Goal: Transaction & Acquisition: Purchase product/service

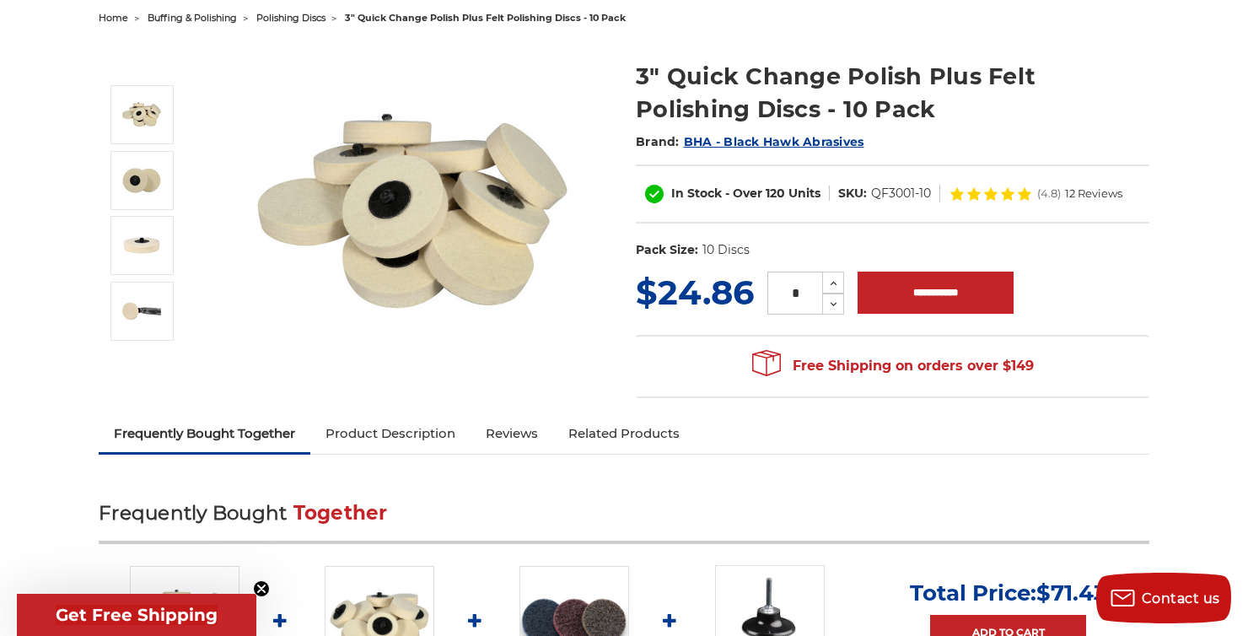
scroll to position [179, 0]
click at [940, 278] on input "**********" at bounding box center [936, 293] width 156 height 42
type input "**********"
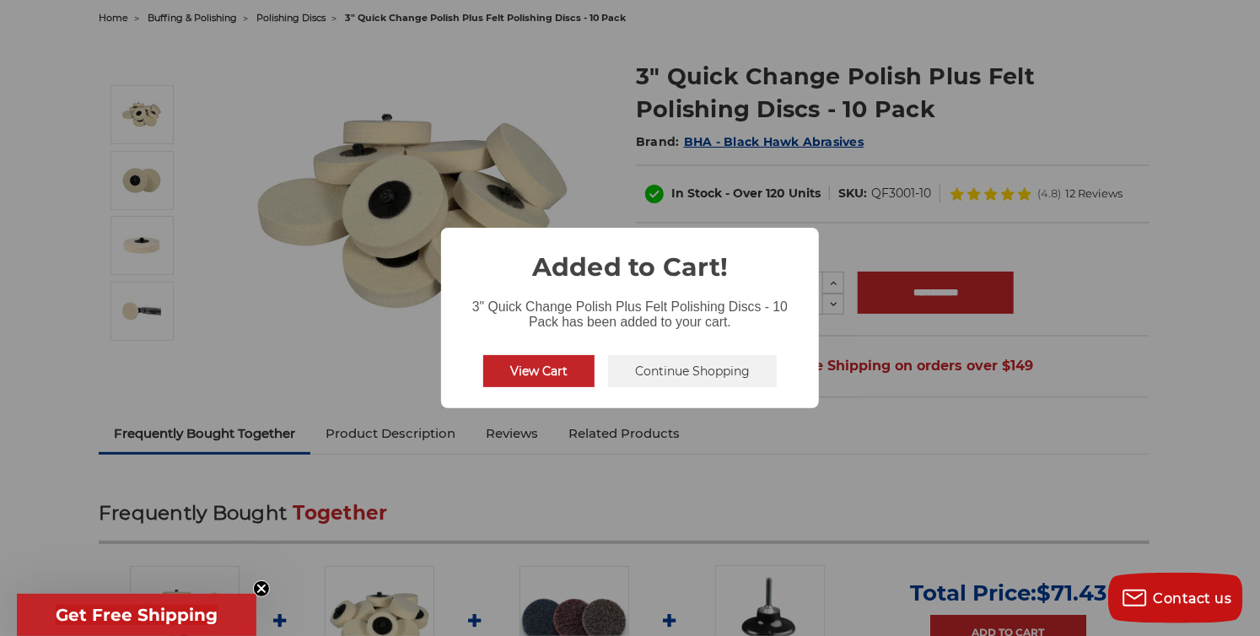
click at [903, 92] on div "× Added to Cart! 3" Quick Change Polish Plus Felt Polishing Discs - 10 Pack has…" at bounding box center [630, 318] width 1260 height 636
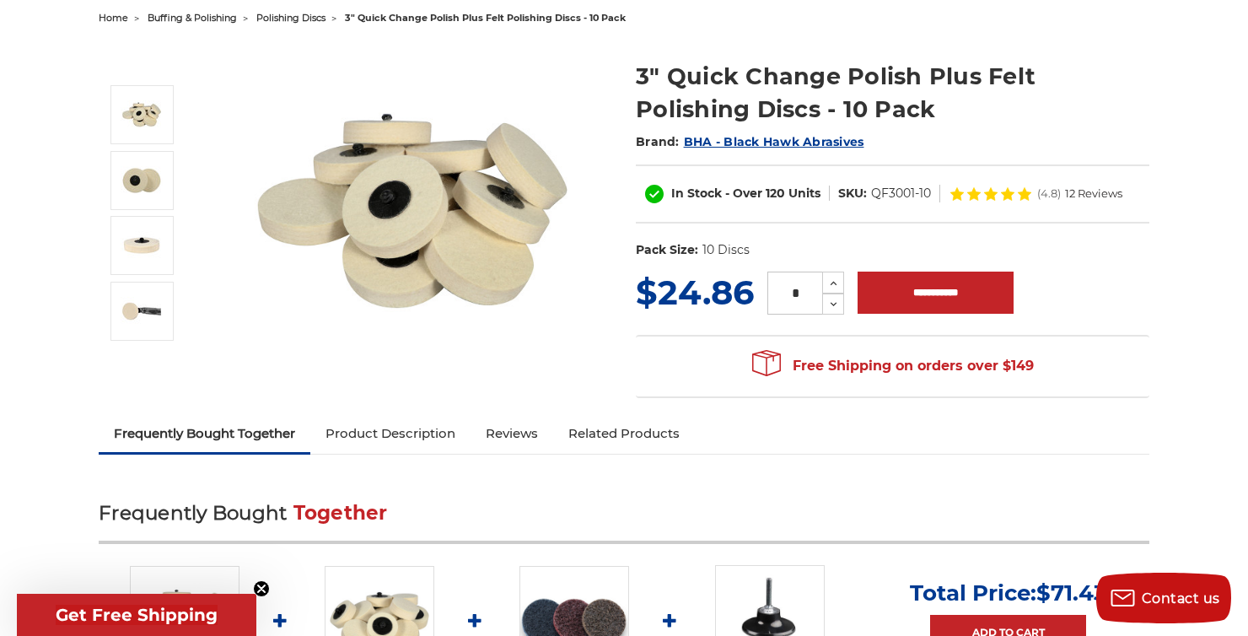
click at [512, 63] on img at bounding box center [412, 210] width 337 height 337
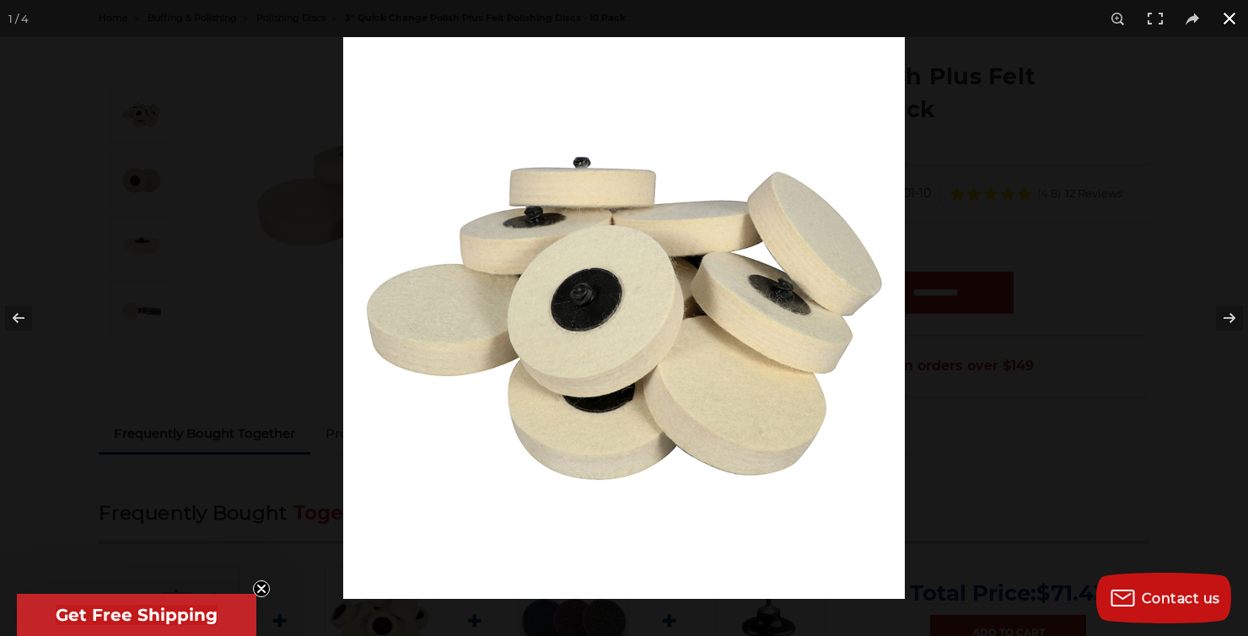
click at [997, 148] on div at bounding box center [967, 355] width 1248 height 636
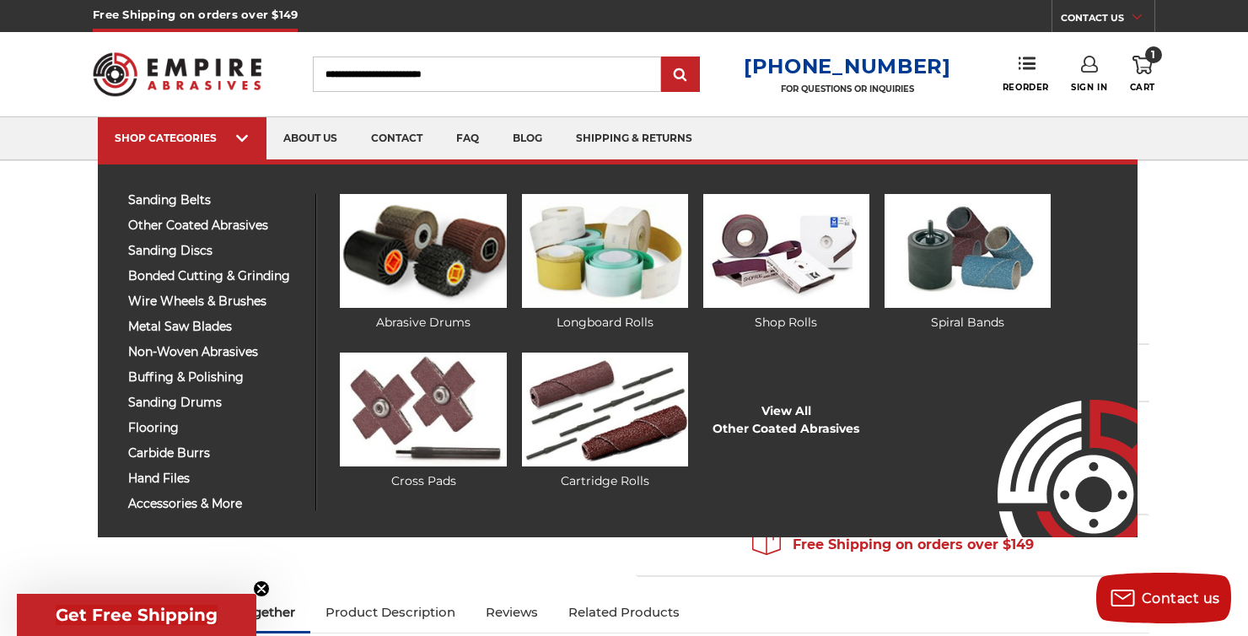
click at [189, 206] on div "sanding belts 3/8" x 13" 1/2" x 18" 1/2" x 24" 1" x 30" 1" x 42"" at bounding box center [216, 352] width 201 height 316
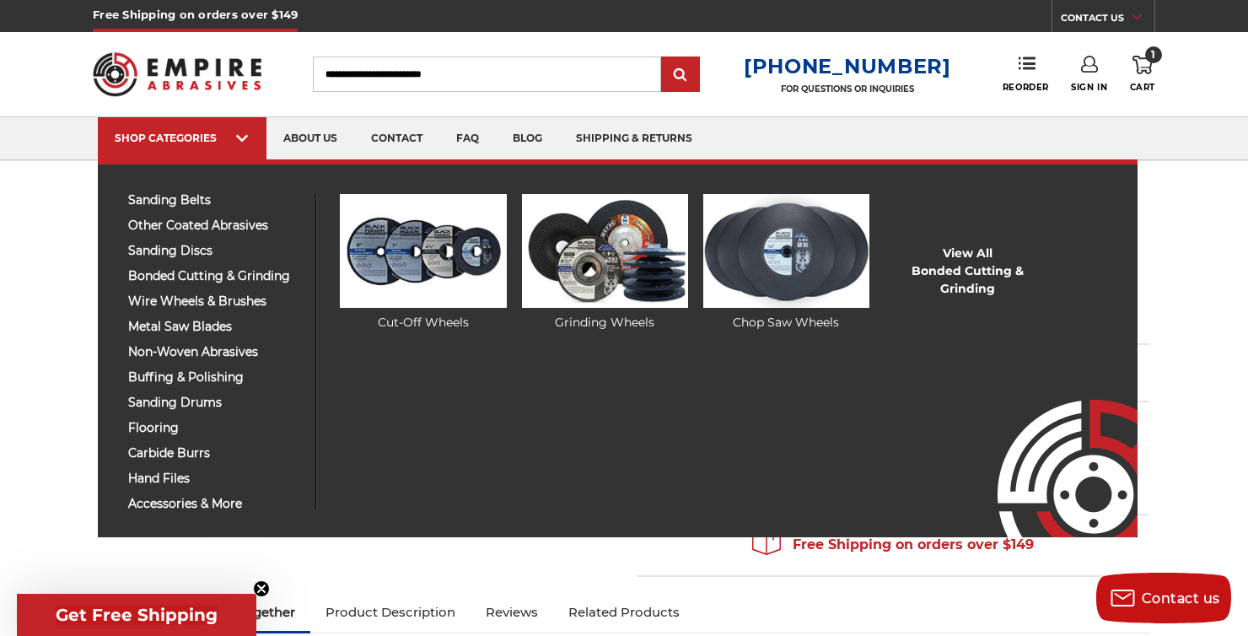
click at [362, 331] on ul "Cut-Off Wheels Grinding Wheels Chop Saw Wheels View All Bonded Cutting & Grindi…" at bounding box center [718, 352] width 804 height 316
click at [251, 237] on div "sanding belts 3/8" x 13" 1/2" x 18" 1/2" x 24" 1" x 30" 1" x 42"" at bounding box center [216, 352] width 201 height 316
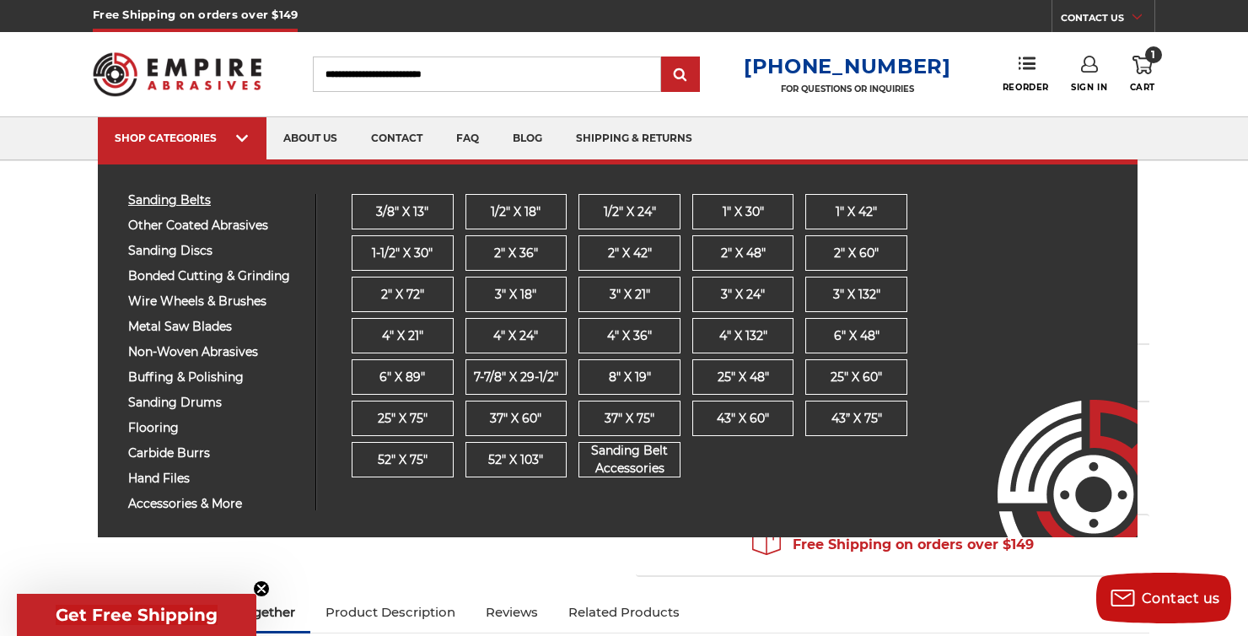
click at [194, 195] on span "sanding belts" at bounding box center [215, 200] width 175 height 13
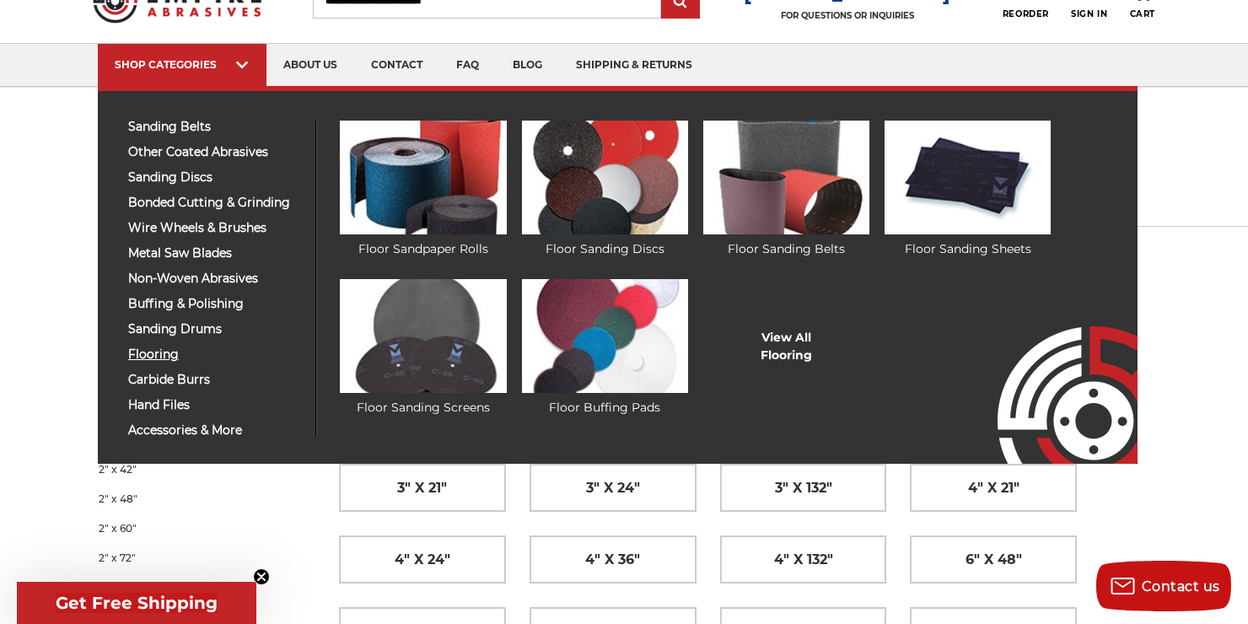
click at [167, 356] on span "flooring" at bounding box center [215, 354] width 175 height 13
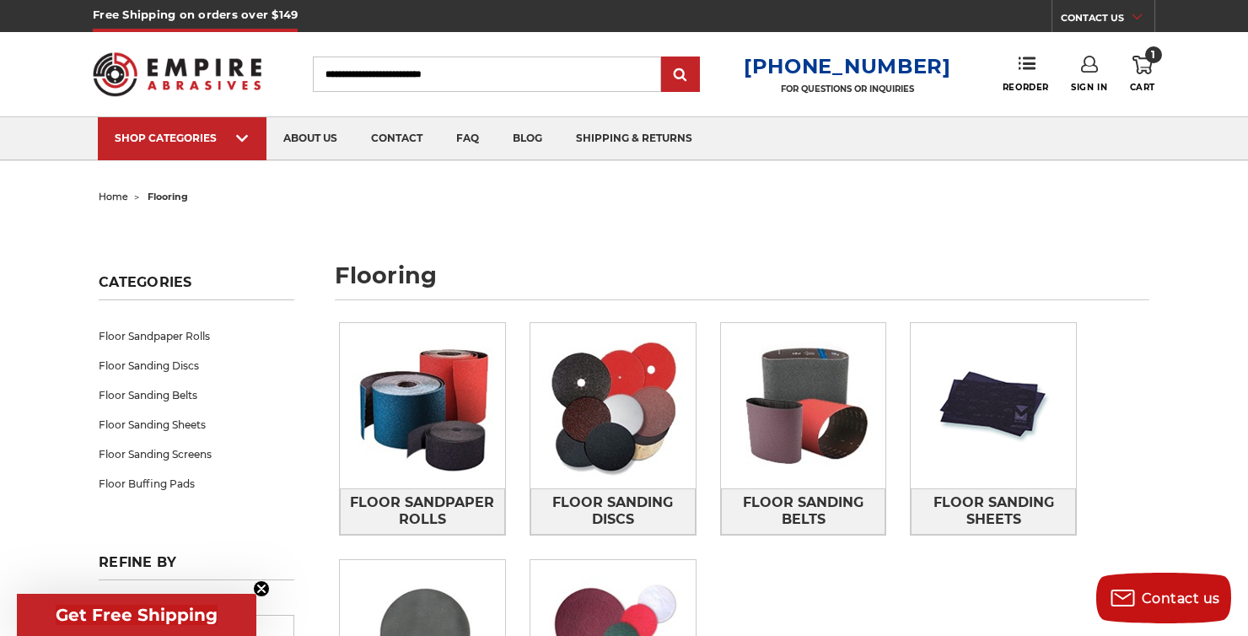
click at [673, 279] on h1 "flooring" at bounding box center [742, 282] width 815 height 36
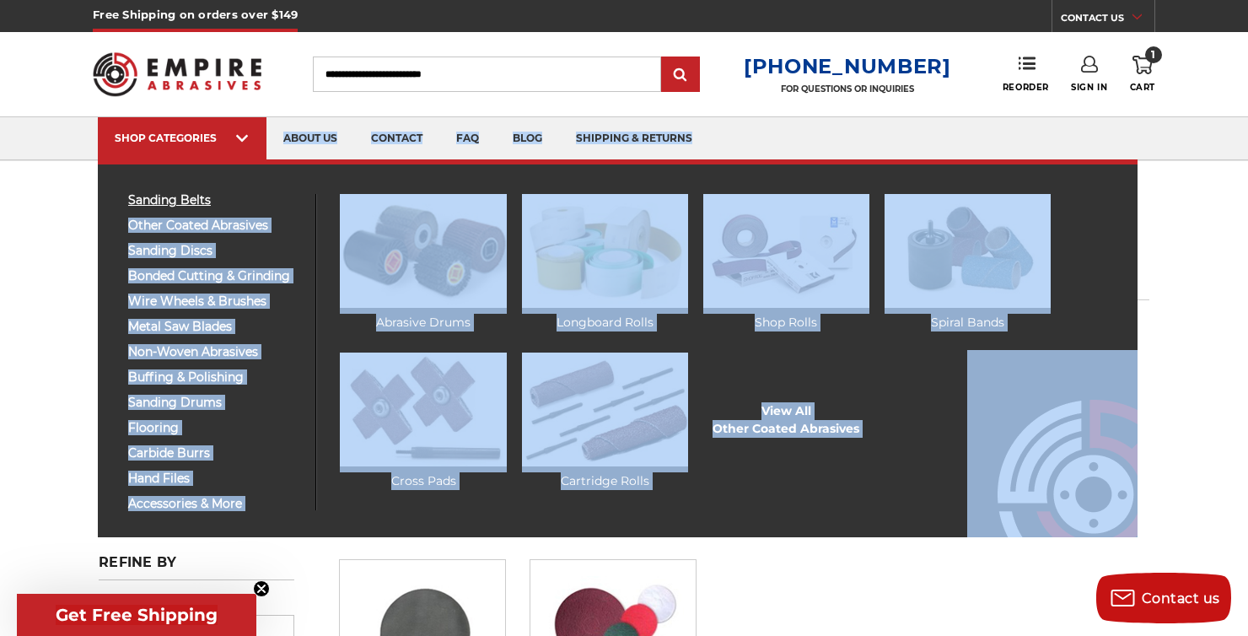
drag, startPoint x: 447, startPoint y: 231, endPoint x: 298, endPoint y: 194, distance: 153.8
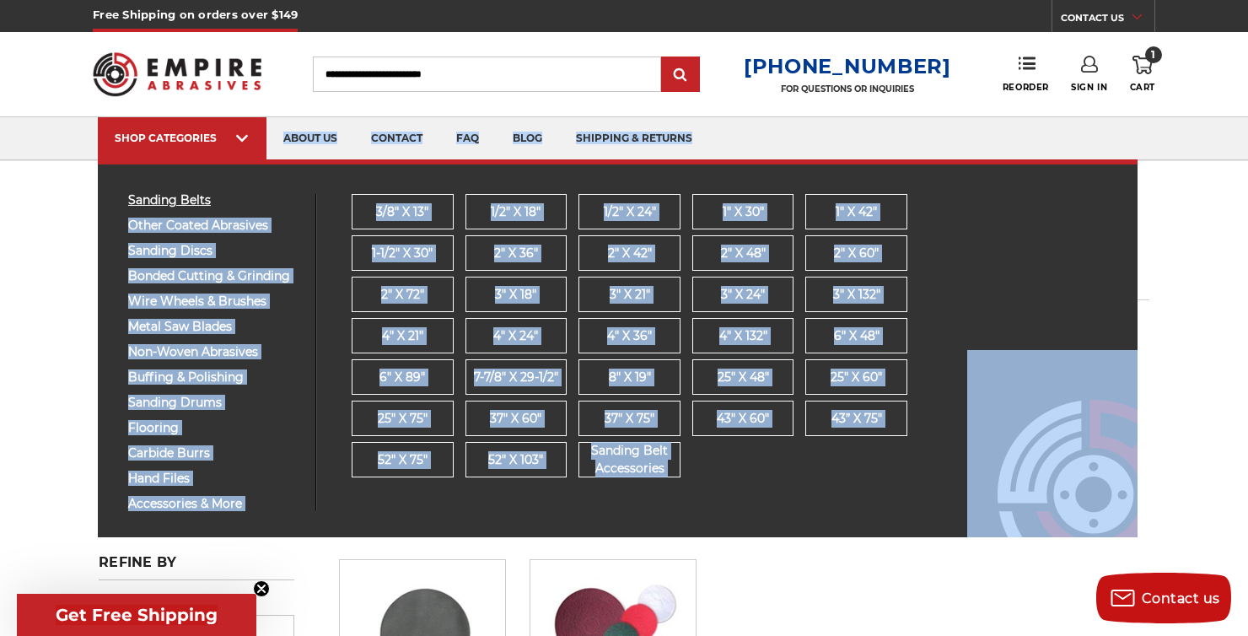
click at [298, 194] on span "sanding belts" at bounding box center [215, 200] width 175 height 13
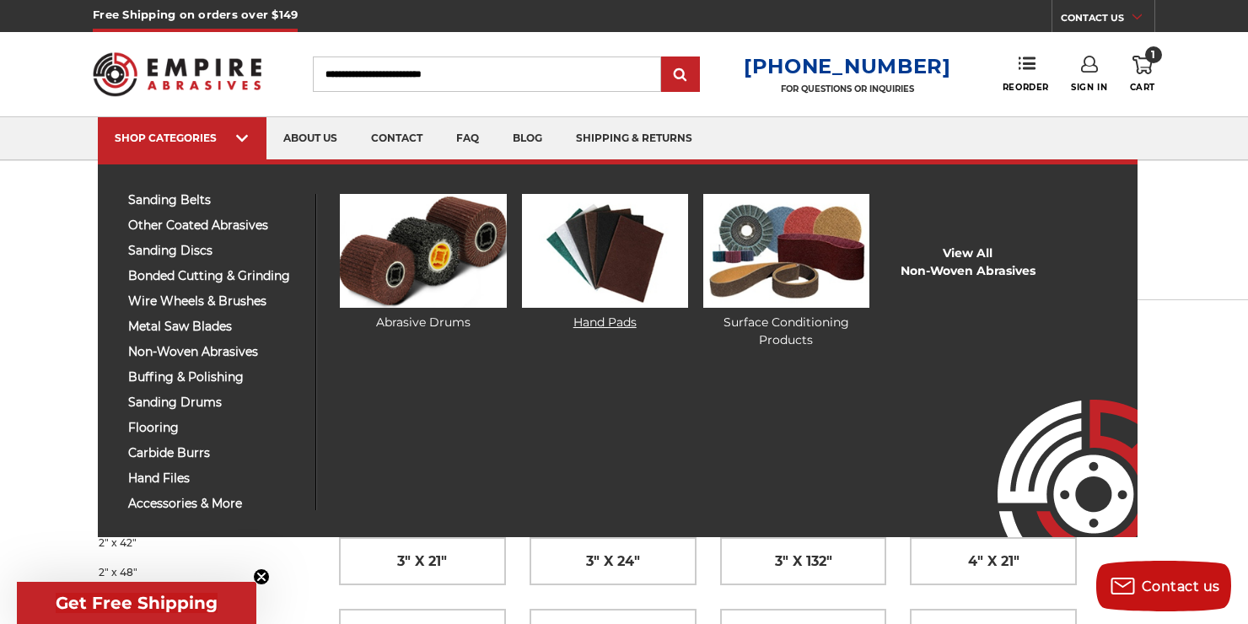
click at [602, 256] on img at bounding box center [605, 251] width 166 height 114
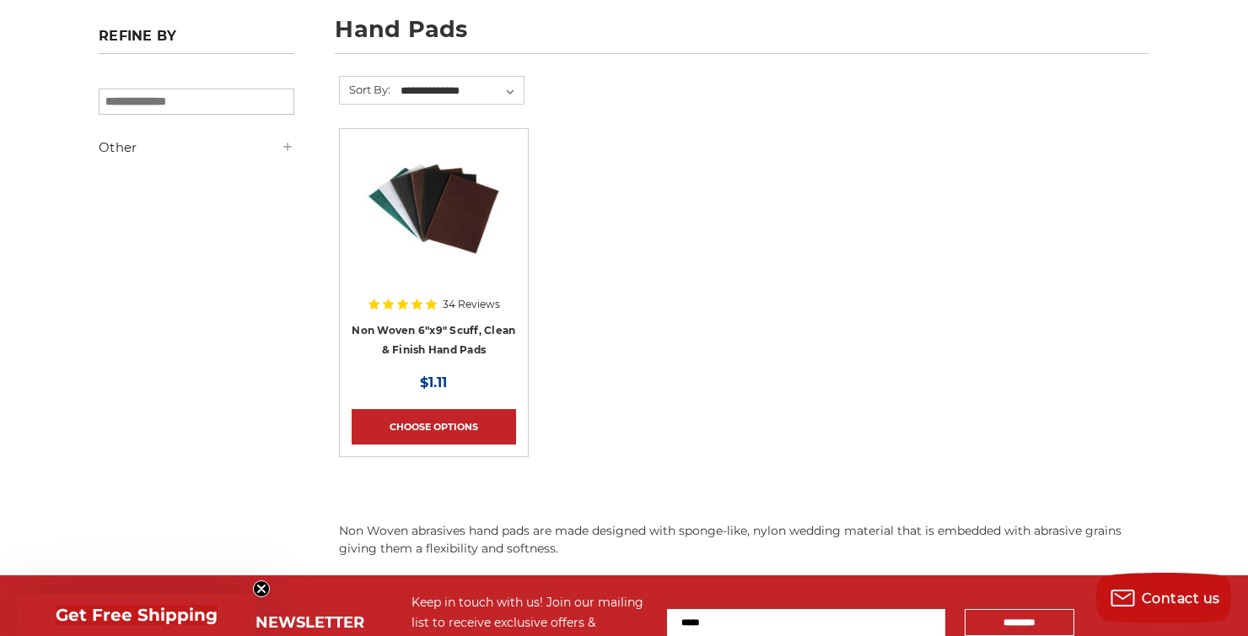
scroll to position [252, 0]
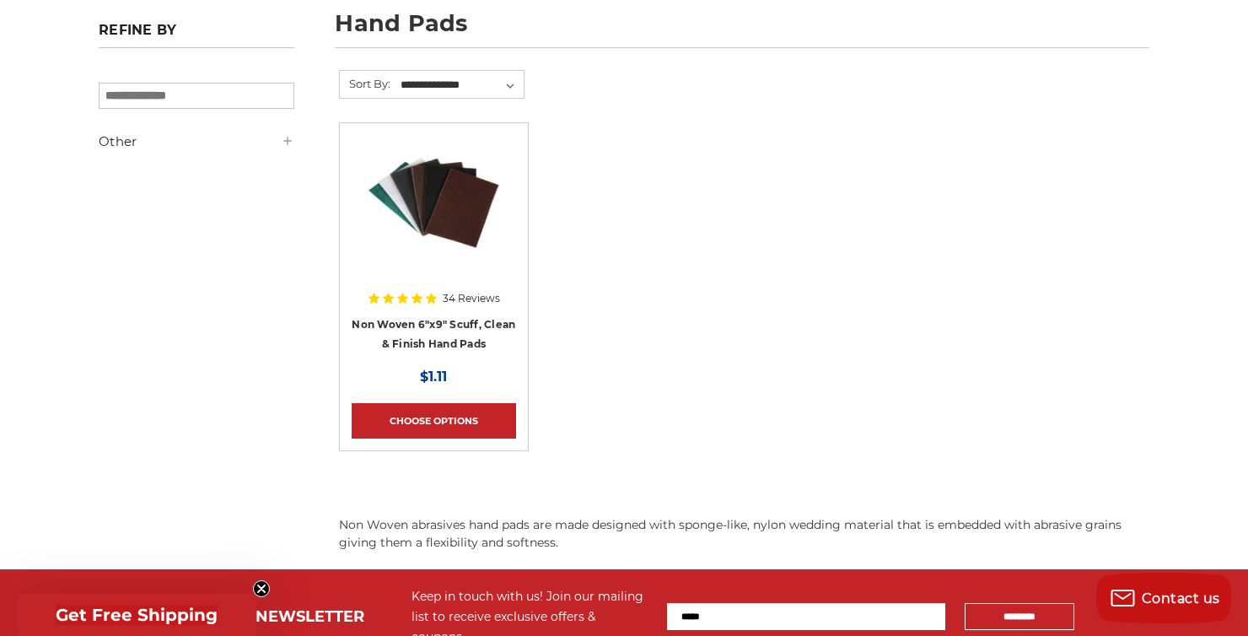
click at [460, 189] on img at bounding box center [434, 202] width 164 height 135
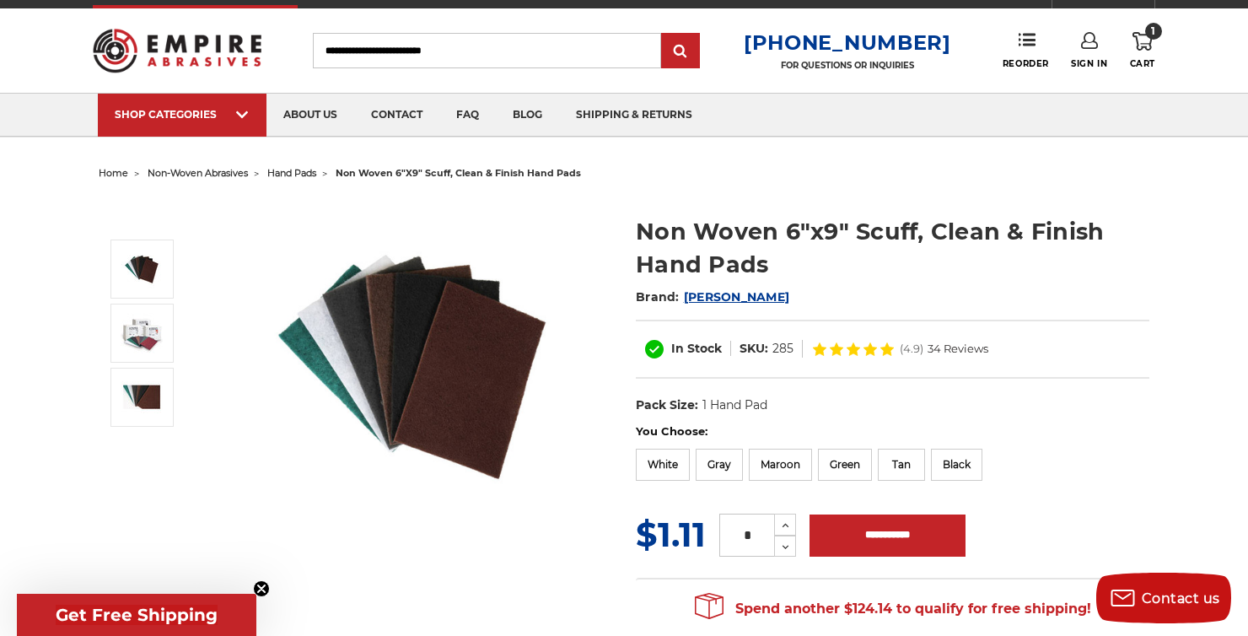
scroll to position [24, 0]
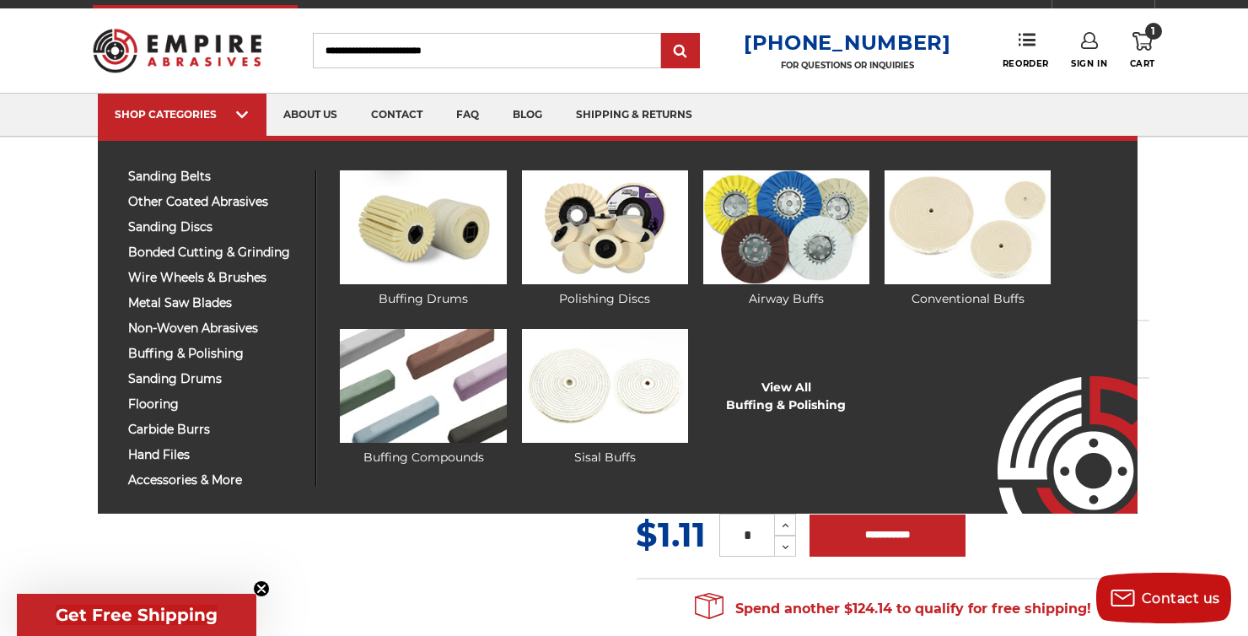
click at [192, 342] on div "sanding belts 3/8" x 13" 1/2" x 18" 1/2" x 24" 1" x 30" 1" x 42"" at bounding box center [216, 328] width 201 height 316
click at [415, 407] on img at bounding box center [423, 386] width 166 height 114
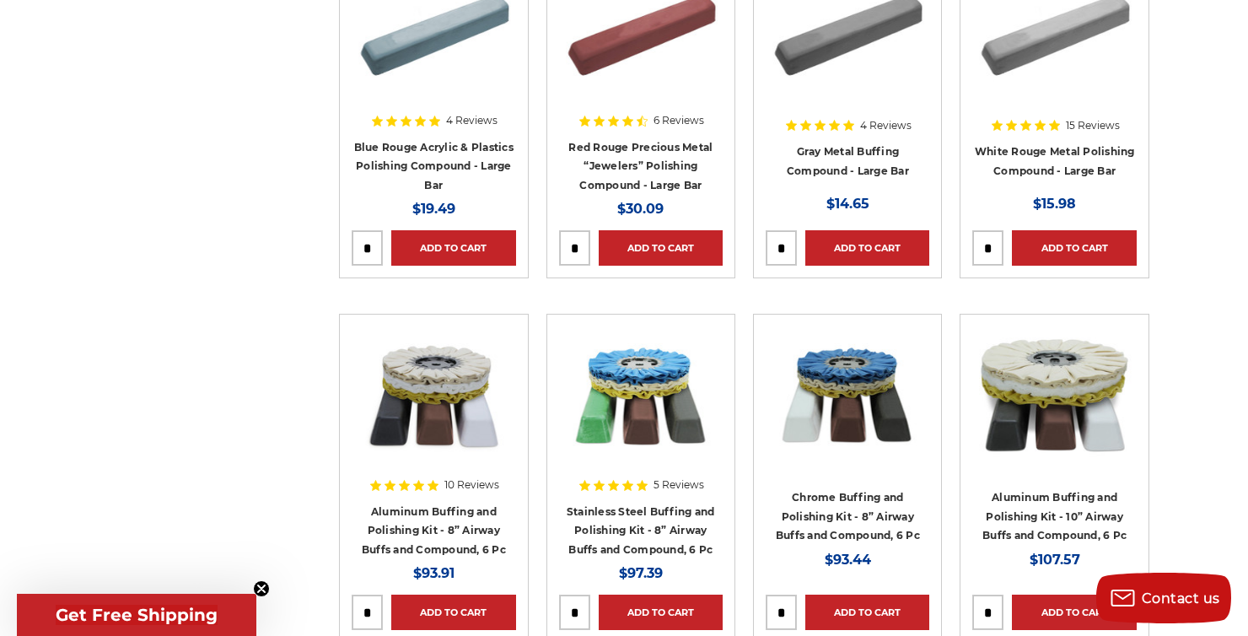
scroll to position [789, 0]
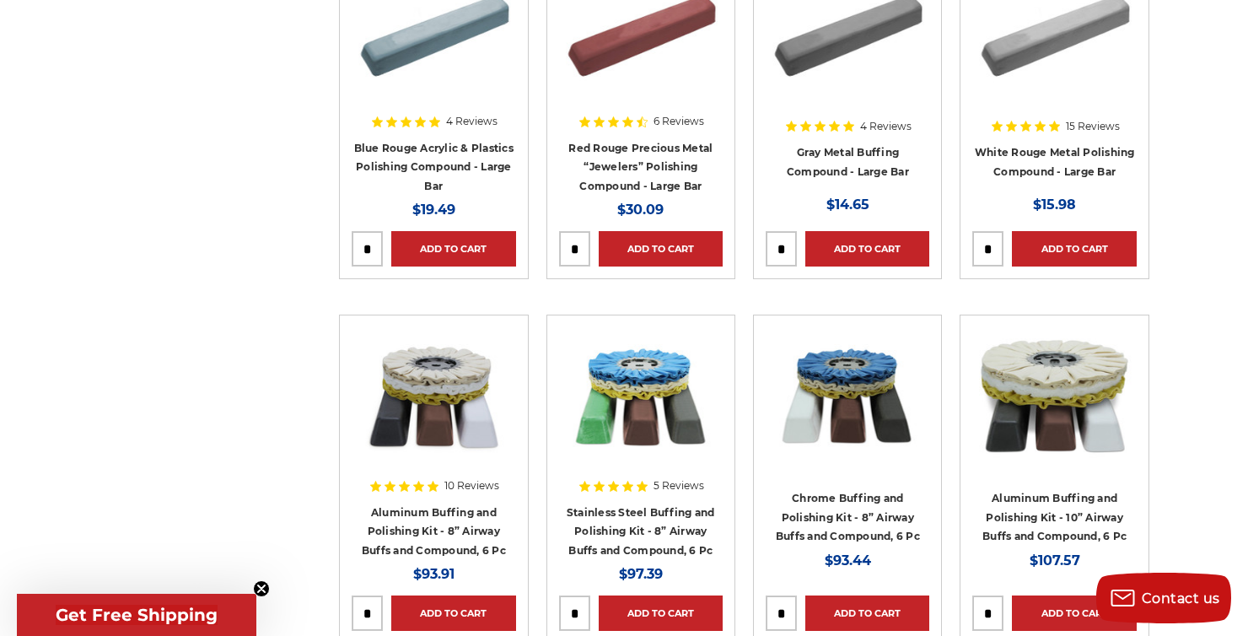
click at [415, 407] on img at bounding box center [434, 394] width 164 height 135
